Goal: Navigation & Orientation: Understand site structure

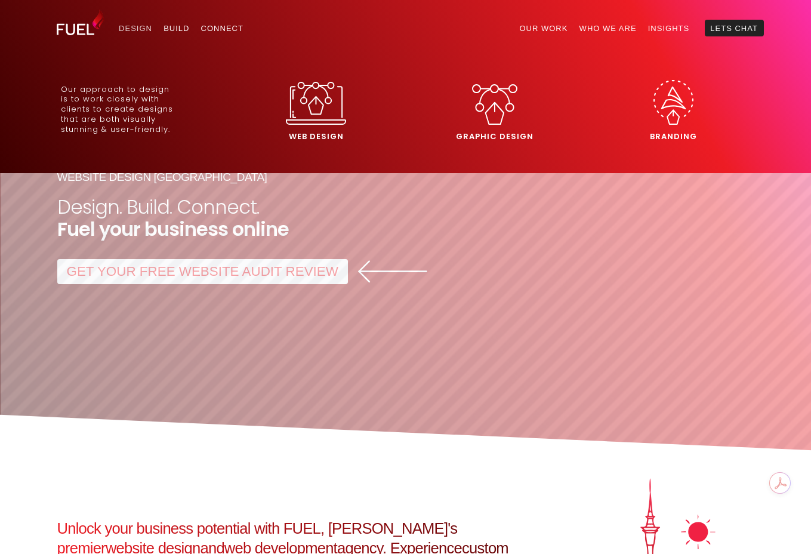
click at [132, 27] on link "Design" at bounding box center [135, 28] width 45 height 17
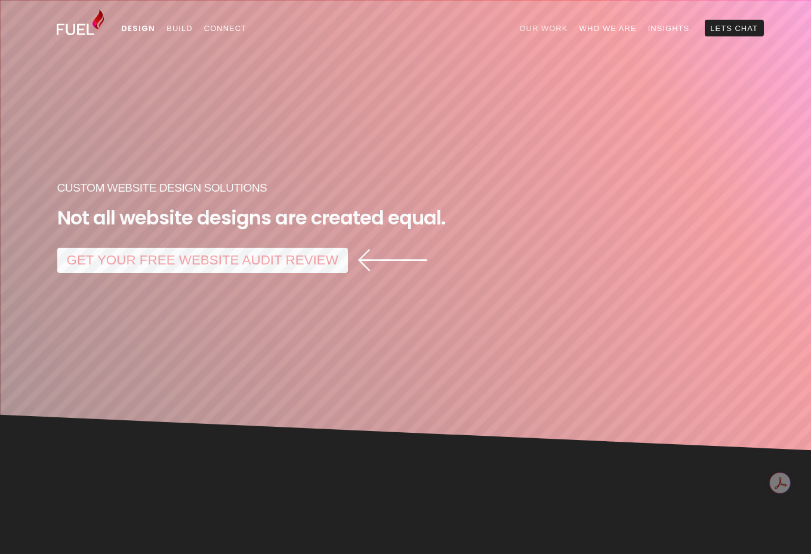
click at [543, 26] on link "Our Work" at bounding box center [544, 28] width 60 height 17
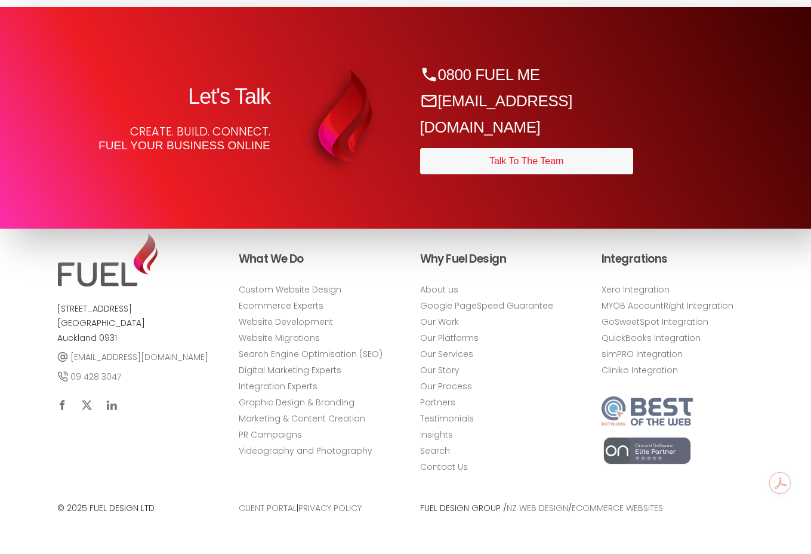
scroll to position [3564, 0]
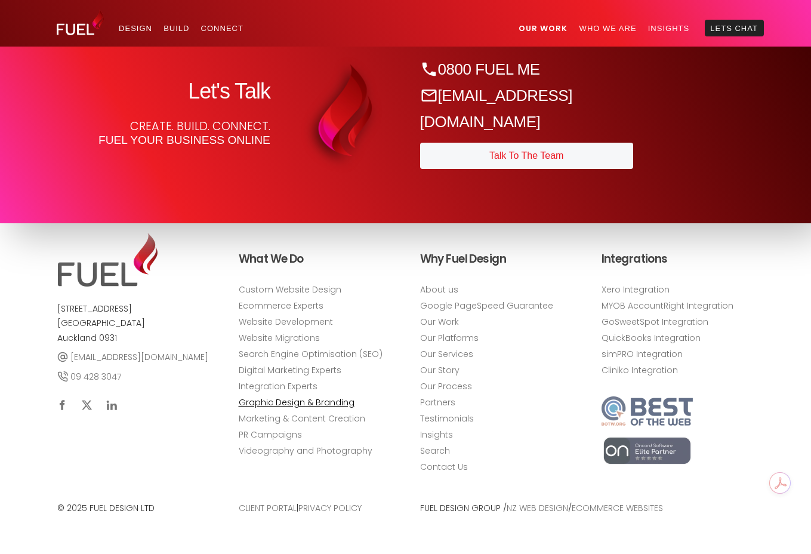
click at [300, 402] on link "Graphic Design & Branding" at bounding box center [297, 402] width 116 height 13
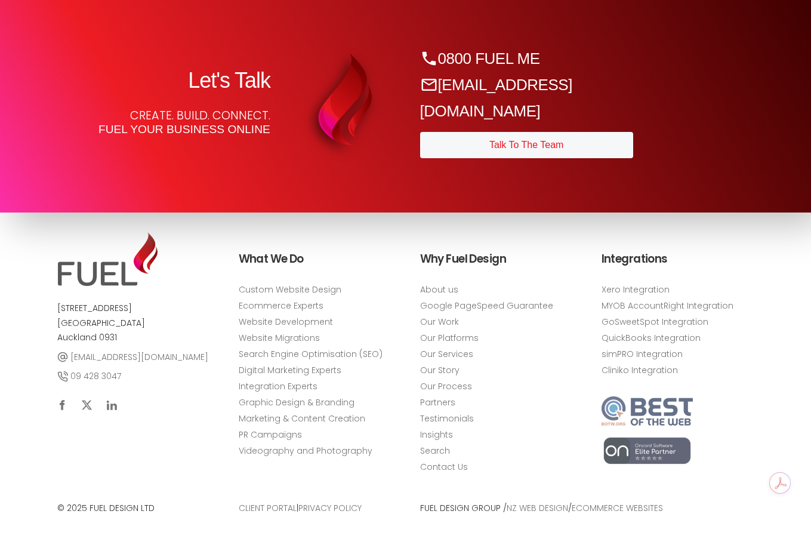
scroll to position [3581, 0]
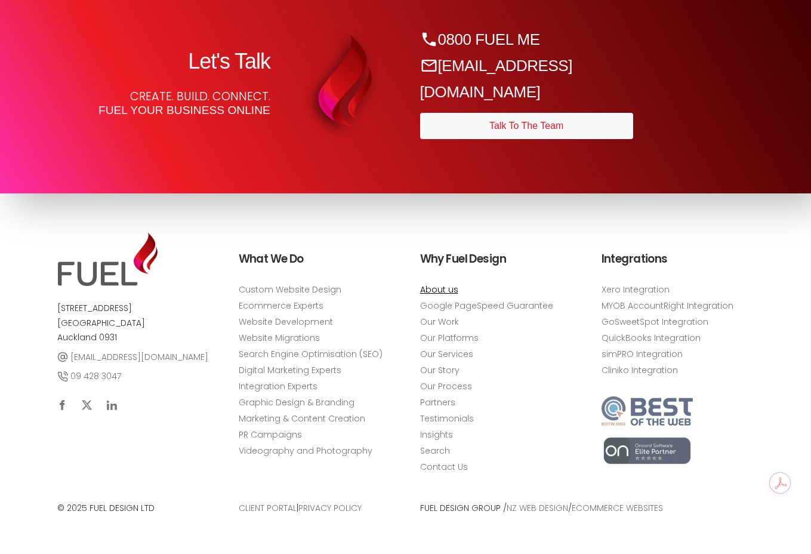
click at [447, 294] on link "About us" at bounding box center [439, 289] width 38 height 13
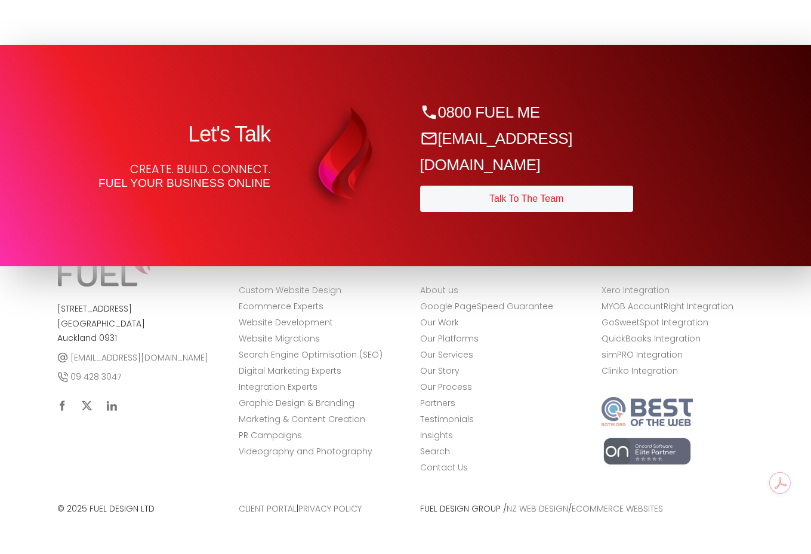
scroll to position [4572, 0]
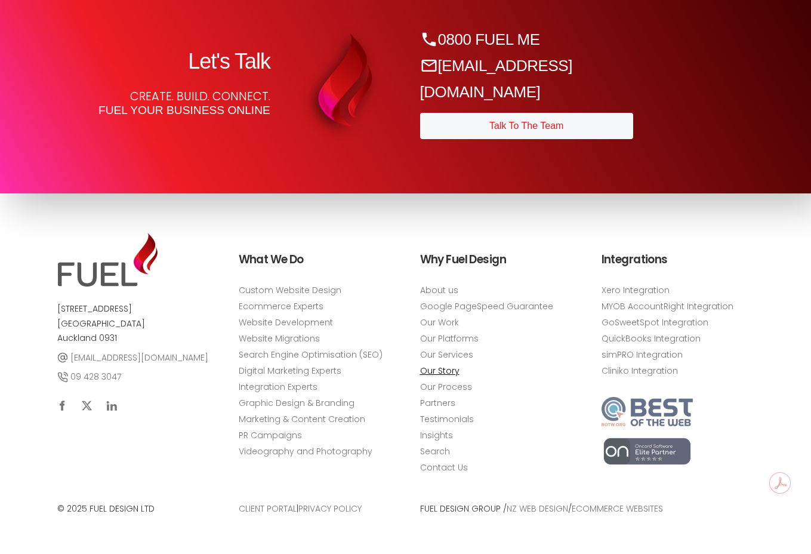
click at [438, 368] on link "Our Story" at bounding box center [439, 370] width 39 height 13
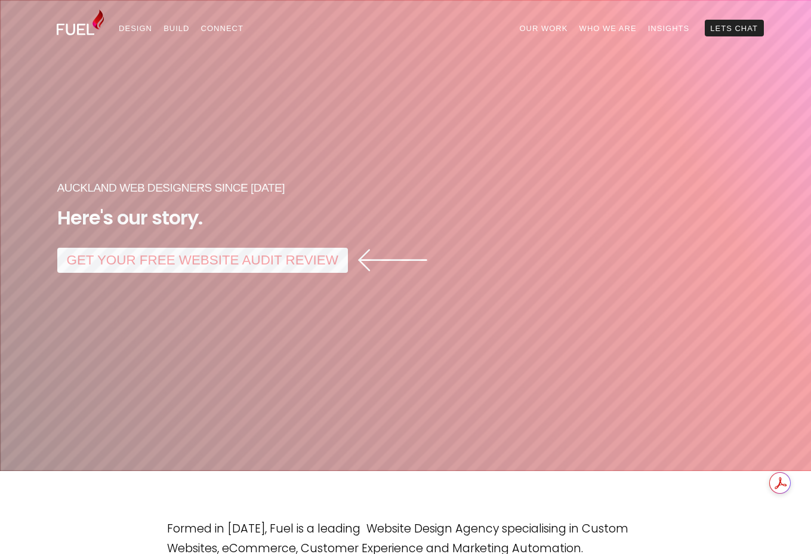
click at [76, 28] on img at bounding box center [81, 23] width 48 height 26
